Goal: Information Seeking & Learning: Compare options

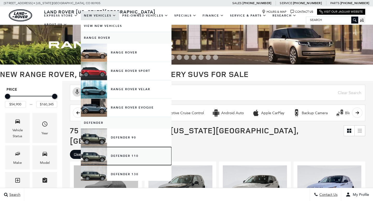
click at [126, 156] on link "Defender 110" at bounding box center [126, 156] width 91 height 18
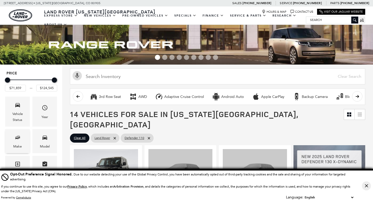
scroll to position [16, 0]
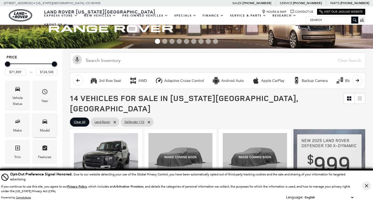
click at [41, 129] on div "Model" at bounding box center [45, 131] width 10 height 6
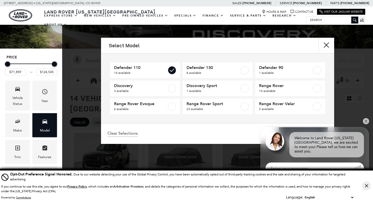
click at [42, 121] on icon "Model" at bounding box center [45, 122] width 6 height 6
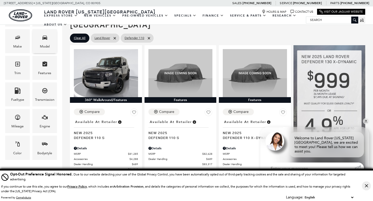
scroll to position [101, 0]
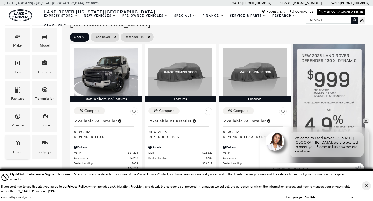
click at [22, 146] on div "Color" at bounding box center [17, 147] width 25 height 24
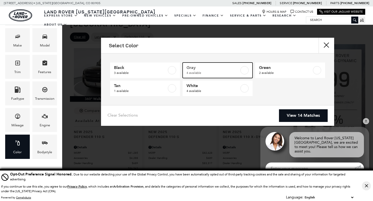
click at [243, 69] on label at bounding box center [244, 70] width 8 height 8
type input "$82,519"
checkbox input "true"
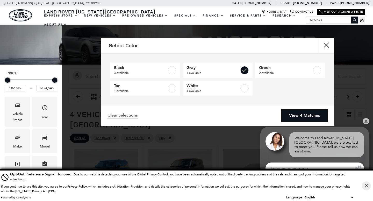
click at [305, 114] on link "View 4 Matches" at bounding box center [304, 116] width 46 height 13
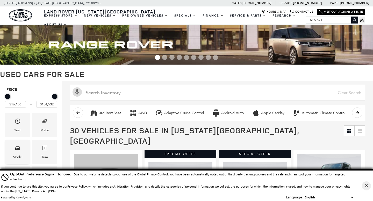
scroll to position [55, 0]
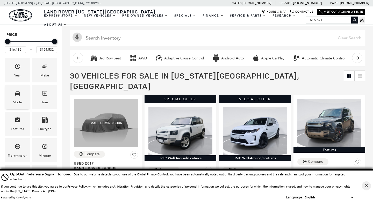
click at [16, 95] on icon "Model" at bounding box center [17, 94] width 5 height 4
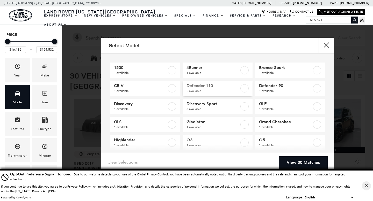
scroll to position [0, 0]
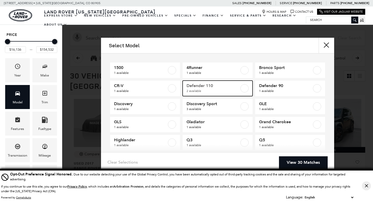
click at [244, 87] on label at bounding box center [244, 88] width 8 height 8
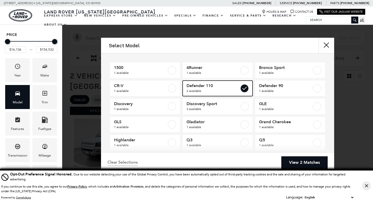
type input "$42,276"
type input "$59,761"
checkbox input "true"
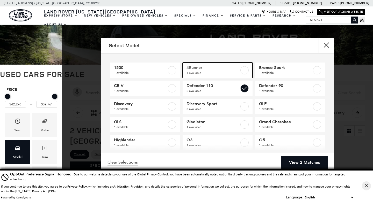
click at [246, 70] on label at bounding box center [244, 70] width 8 height 8
checkbox input "true"
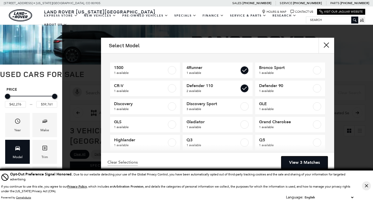
click at [304, 162] on link "View 3 Matches" at bounding box center [304, 163] width 46 height 13
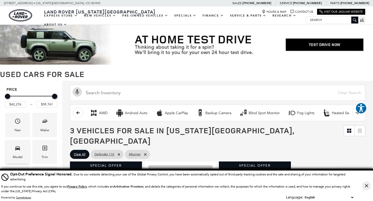
click at [22, 148] on div "Model" at bounding box center [17, 152] width 25 height 24
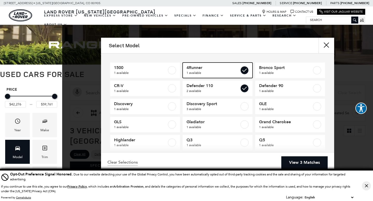
click at [247, 73] on label at bounding box center [244, 70] width 8 height 8
checkbox input "false"
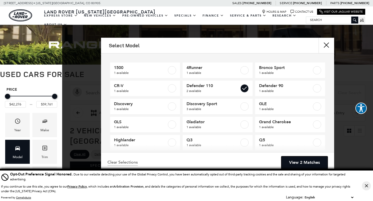
click at [308, 163] on link "View 2 Matches" at bounding box center [304, 163] width 46 height 13
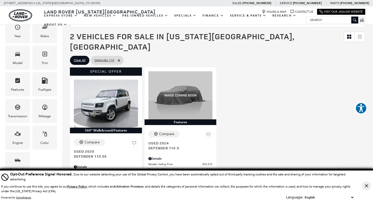
scroll to position [95, 0]
